Goal: Task Accomplishment & Management: Manage account settings

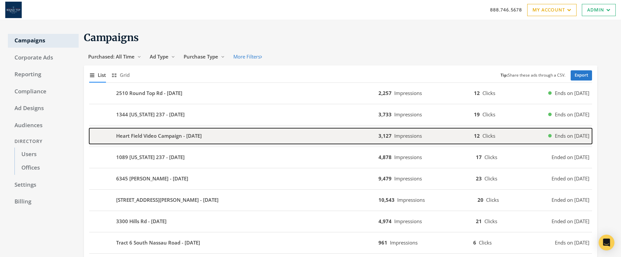
click at [173, 139] on b "Heart Field Video Campaign - [DATE]" at bounding box center [159, 136] width 86 height 8
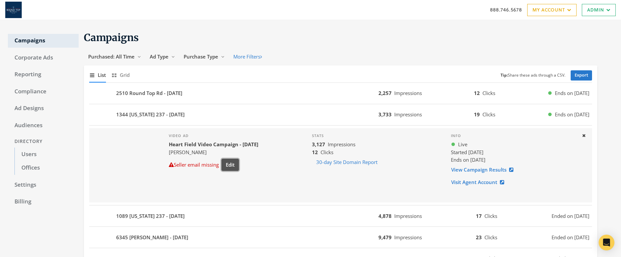
click at [234, 166] on button "Edit" at bounding box center [230, 165] width 17 height 12
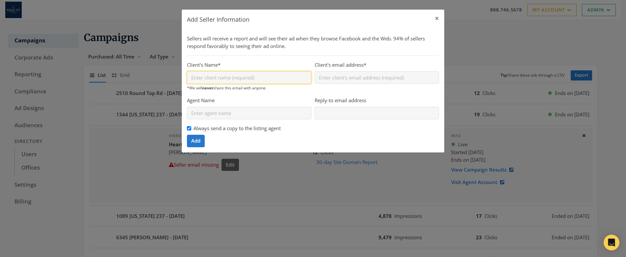
click at [223, 77] on input "Client's Name*" at bounding box center [249, 77] width 124 height 12
type input "[PERSON_NAME]"
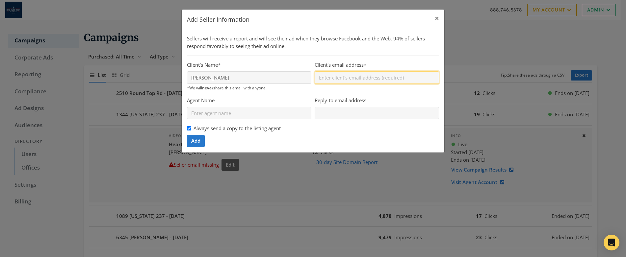
paste input "[EMAIL_ADDRESS][DOMAIN_NAME]"
type input "[EMAIL_ADDRESS][DOMAIN_NAME]"
click at [200, 143] on span "Add" at bounding box center [195, 141] width 9 height 7
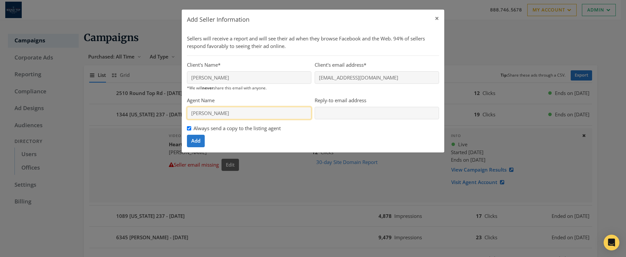
type input "[PERSON_NAME]"
click at [284, 112] on input "Agent Name" at bounding box center [249, 113] width 124 height 12
click at [194, 143] on span "Add" at bounding box center [195, 141] width 9 height 7
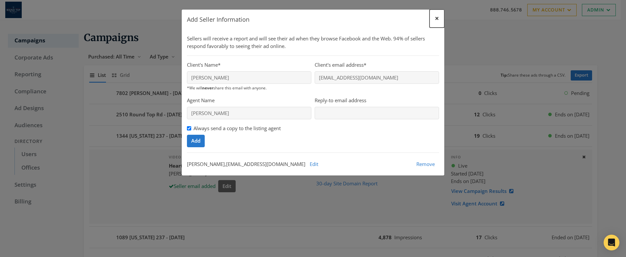
click at [437, 18] on span "×" at bounding box center [437, 18] width 4 height 10
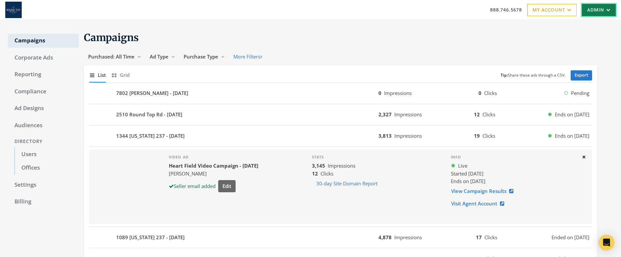
click at [605, 13] on link "Admin" at bounding box center [599, 10] width 34 height 12
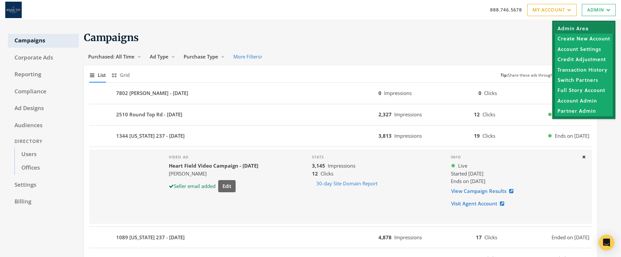
click at [566, 30] on link "Admin Area" at bounding box center [584, 28] width 58 height 10
